Goal: Find specific page/section: Find specific page/section

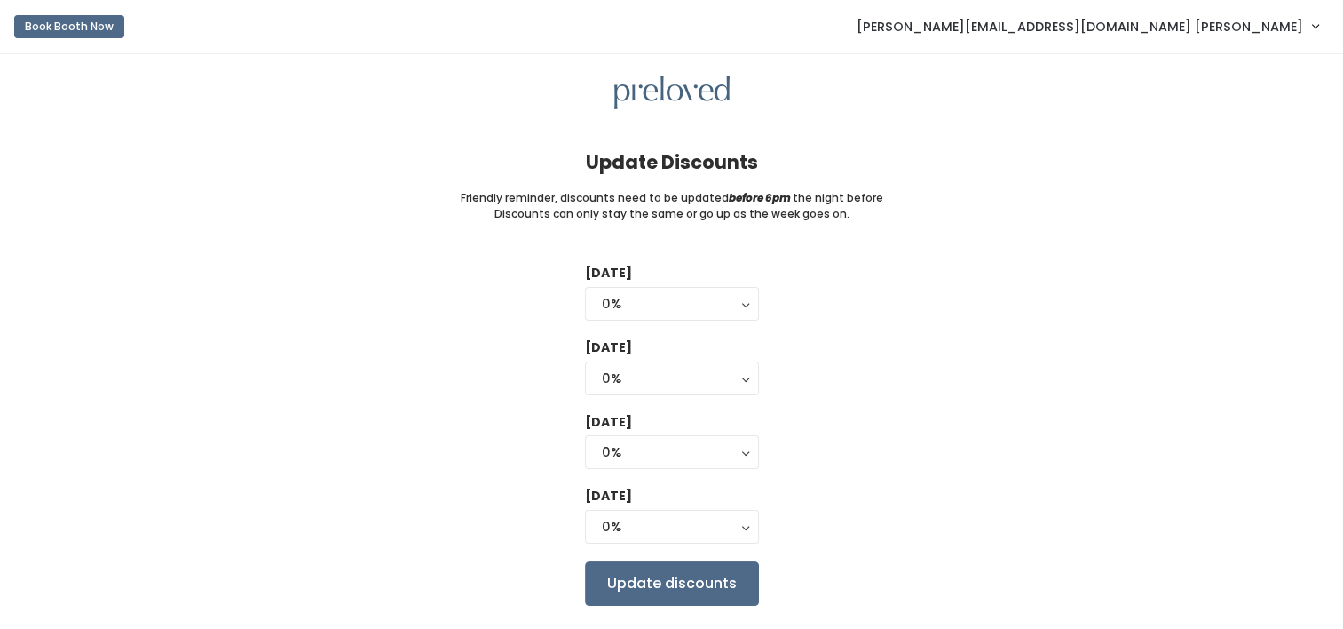
click at [1313, 28] on link "Juanita.taylor75@yahoo.com Taylor" at bounding box center [1087, 26] width 497 height 38
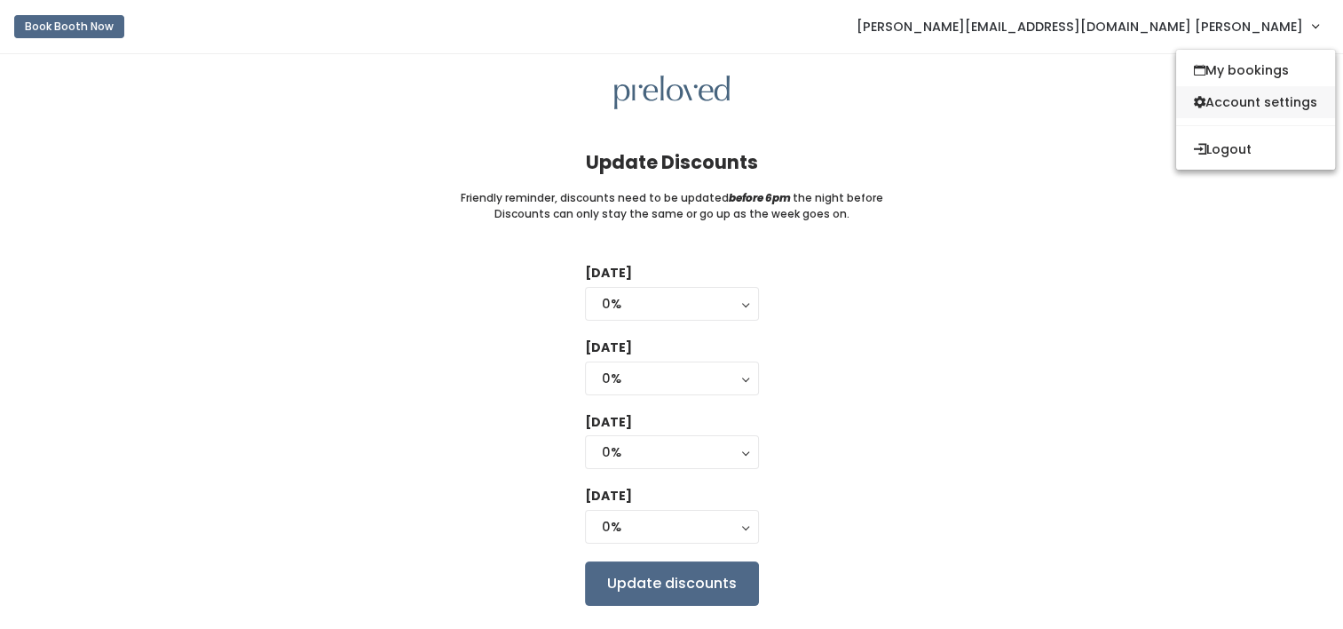
click at [1276, 106] on link "Account settings" at bounding box center [1256, 102] width 159 height 32
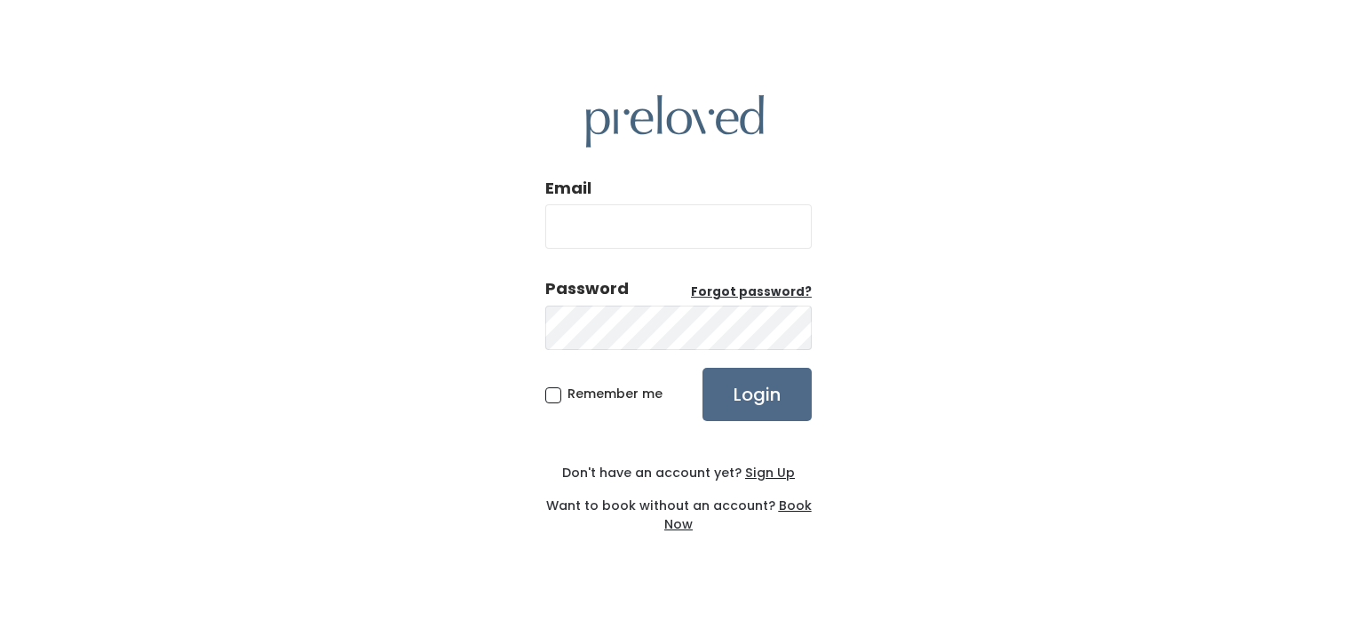
type input "Juanita.taylor75@yahoo.com"
click at [563, 387] on label "Remember me" at bounding box center [603, 393] width 117 height 19
click at [567, 387] on input "Remember me" at bounding box center [573, 390] width 12 height 12
checkbox input "true"
click at [751, 392] on input "Login" at bounding box center [756, 394] width 109 height 53
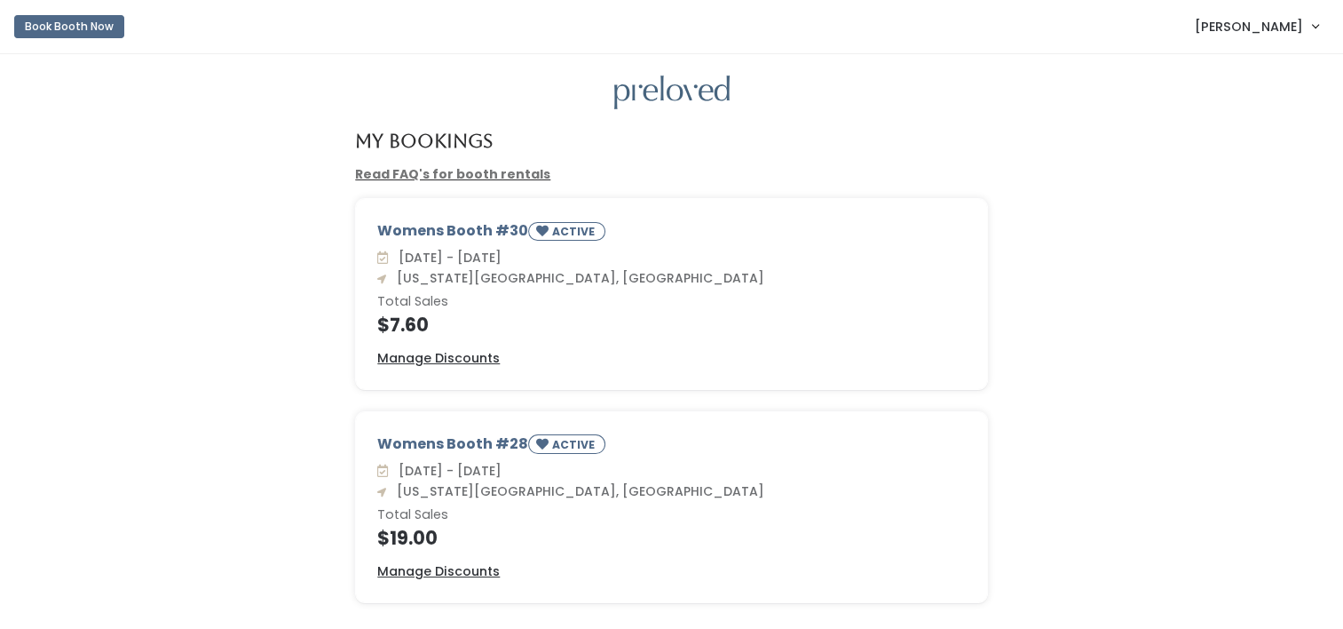
click at [1316, 28] on link "[PERSON_NAME]" at bounding box center [1256, 26] width 159 height 38
click at [1280, 67] on link "My bookings" at bounding box center [1256, 70] width 159 height 32
click at [513, 168] on link "Read FAQ's for booth rentals" at bounding box center [452, 174] width 195 height 18
